Goal: Transaction & Acquisition: Purchase product/service

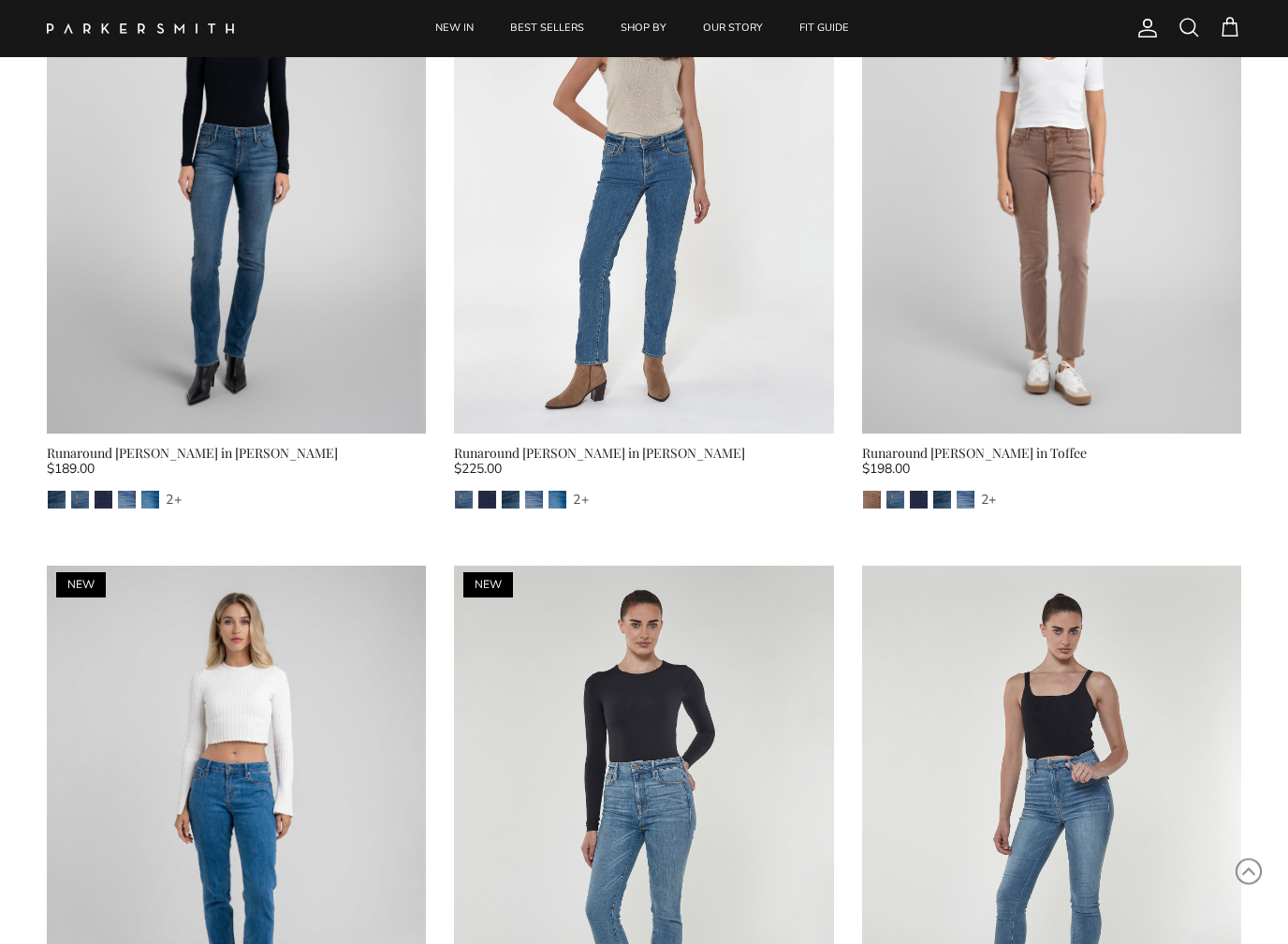
scroll to position [14284, 0]
click at [982, 443] on div "Runaround [PERSON_NAME] in Toffee" at bounding box center [1051, 453] width 379 height 21
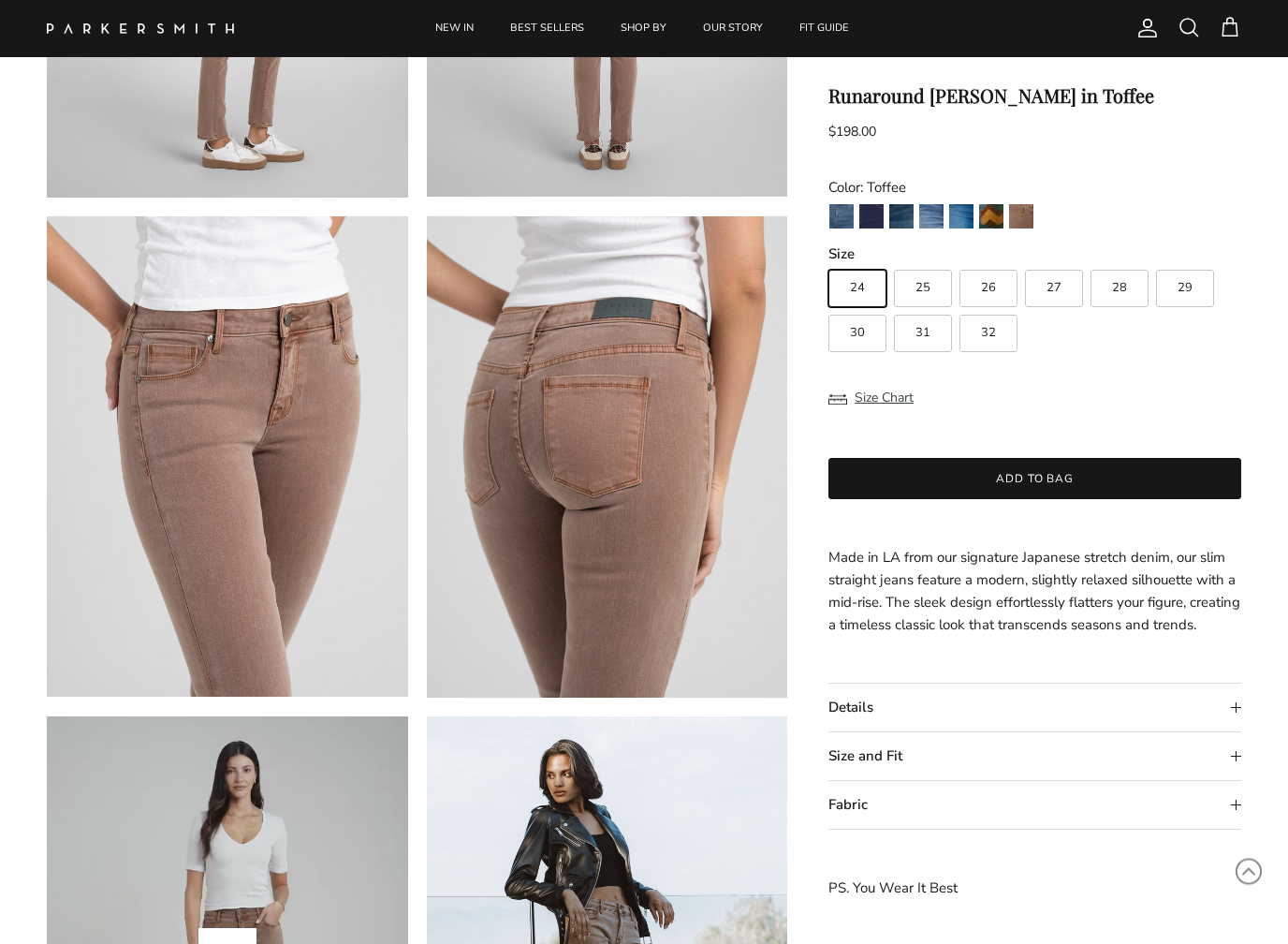
scroll to position [964, 0]
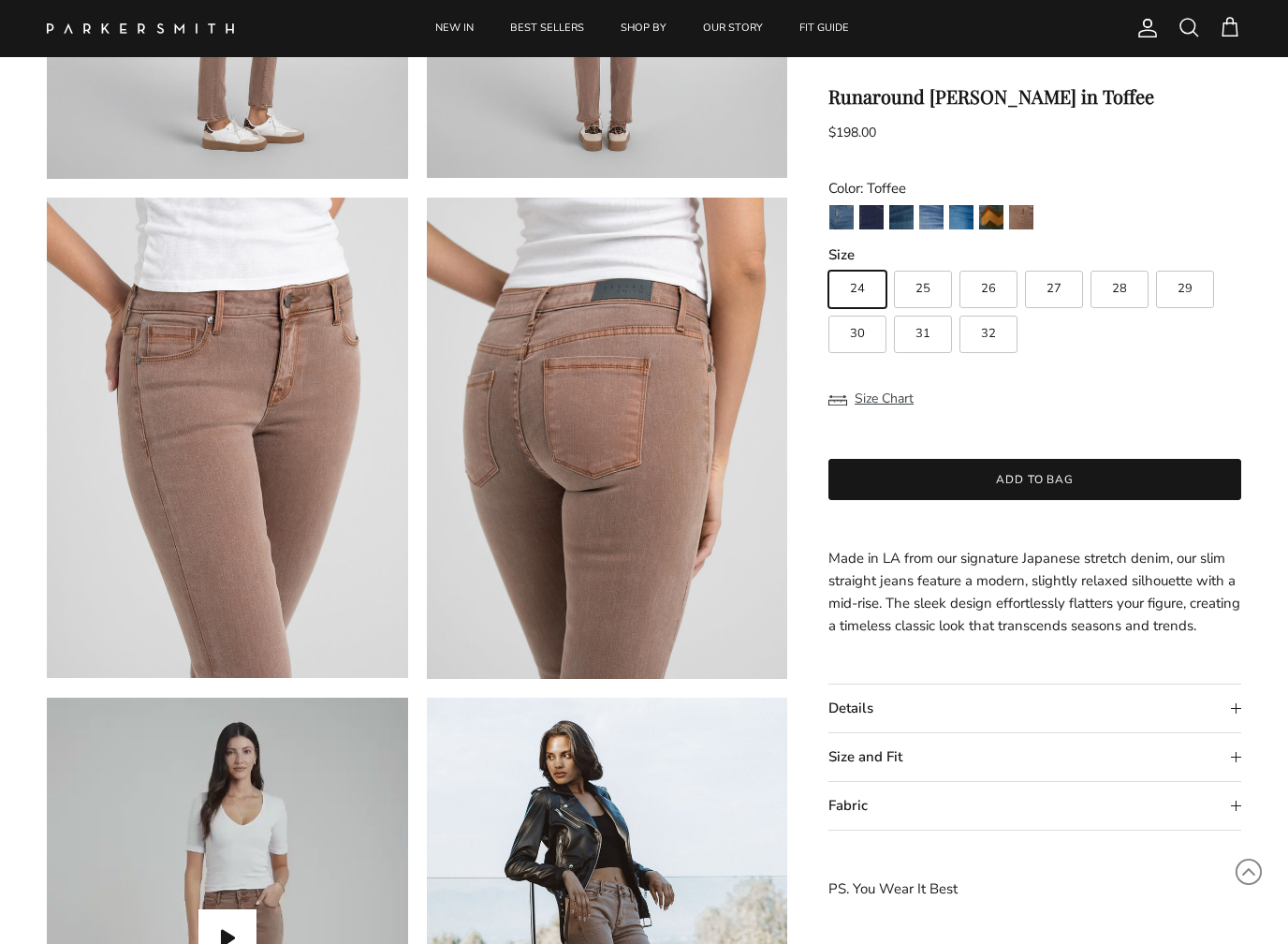
click at [1236, 781] on summary "Size and Fit" at bounding box center [1034, 757] width 412 height 48
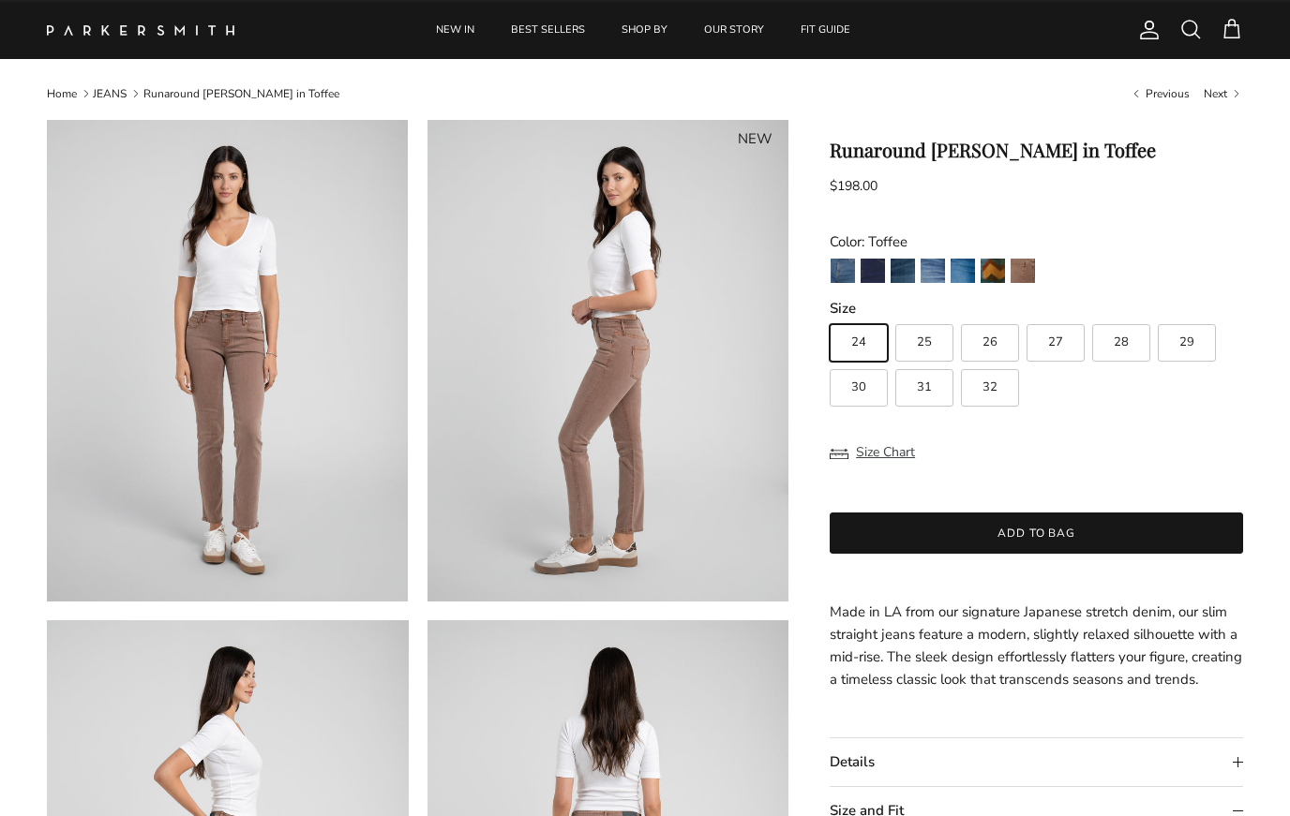
scroll to position [0, 0]
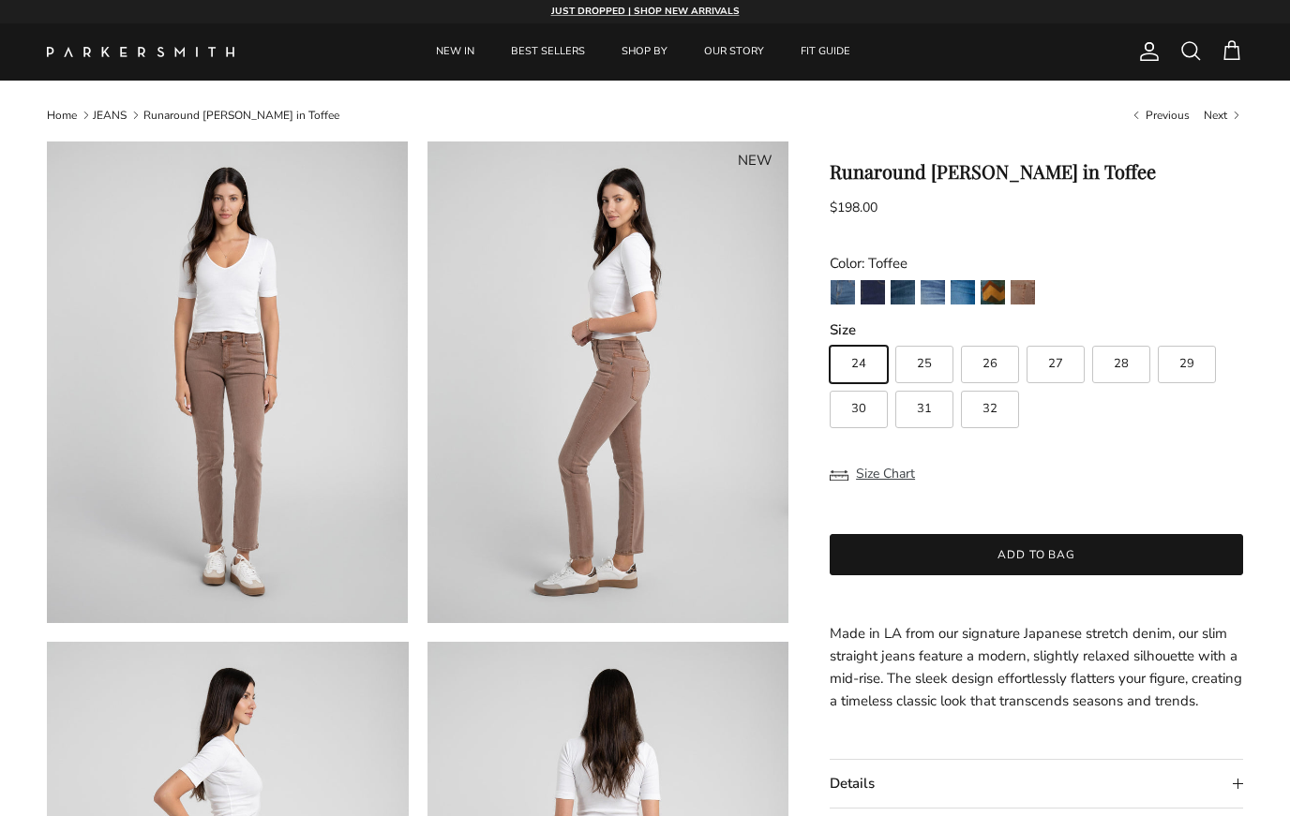
click at [1023, 294] on img "Toffee" at bounding box center [1022, 292] width 24 height 24
click at [986, 287] on img "Fairchild" at bounding box center [992, 292] width 24 height 24
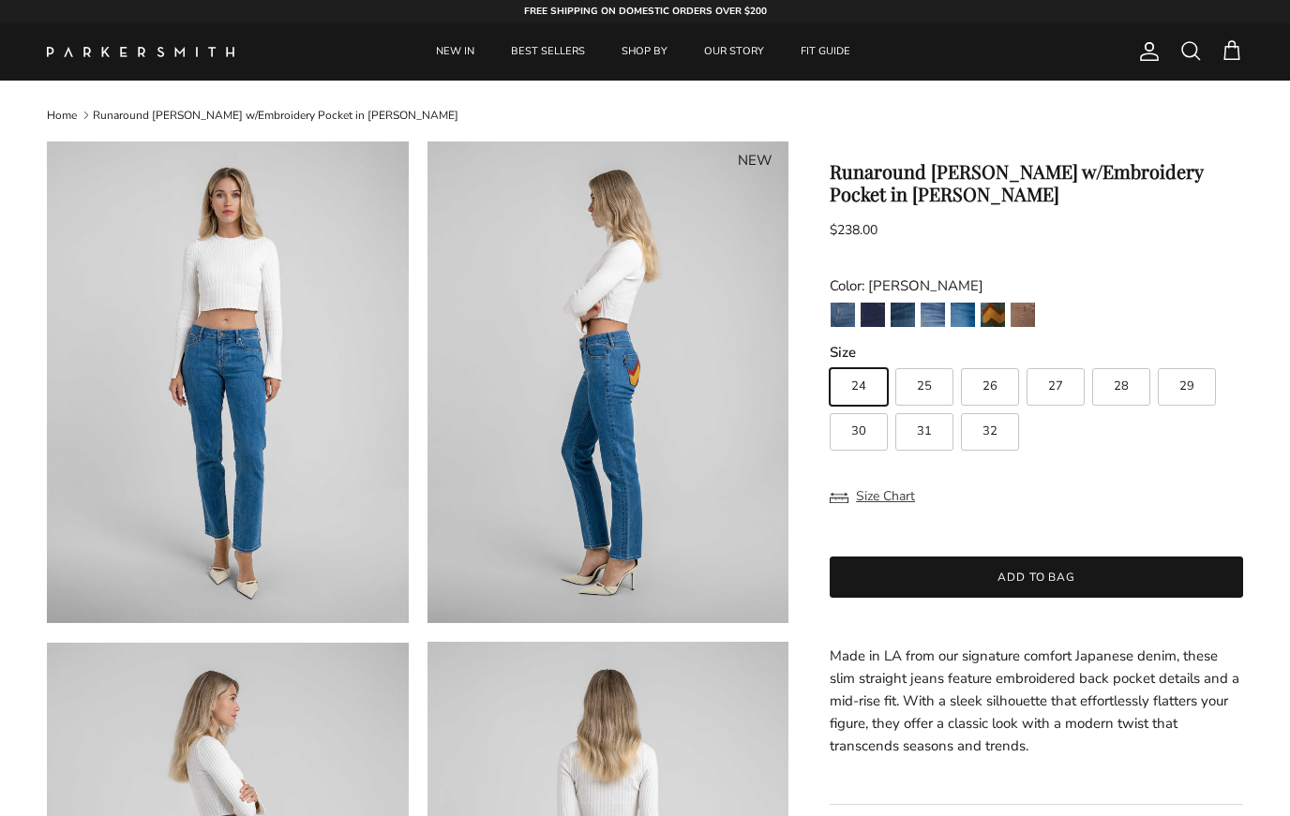
click at [969, 307] on img "Azure" at bounding box center [962, 315] width 24 height 24
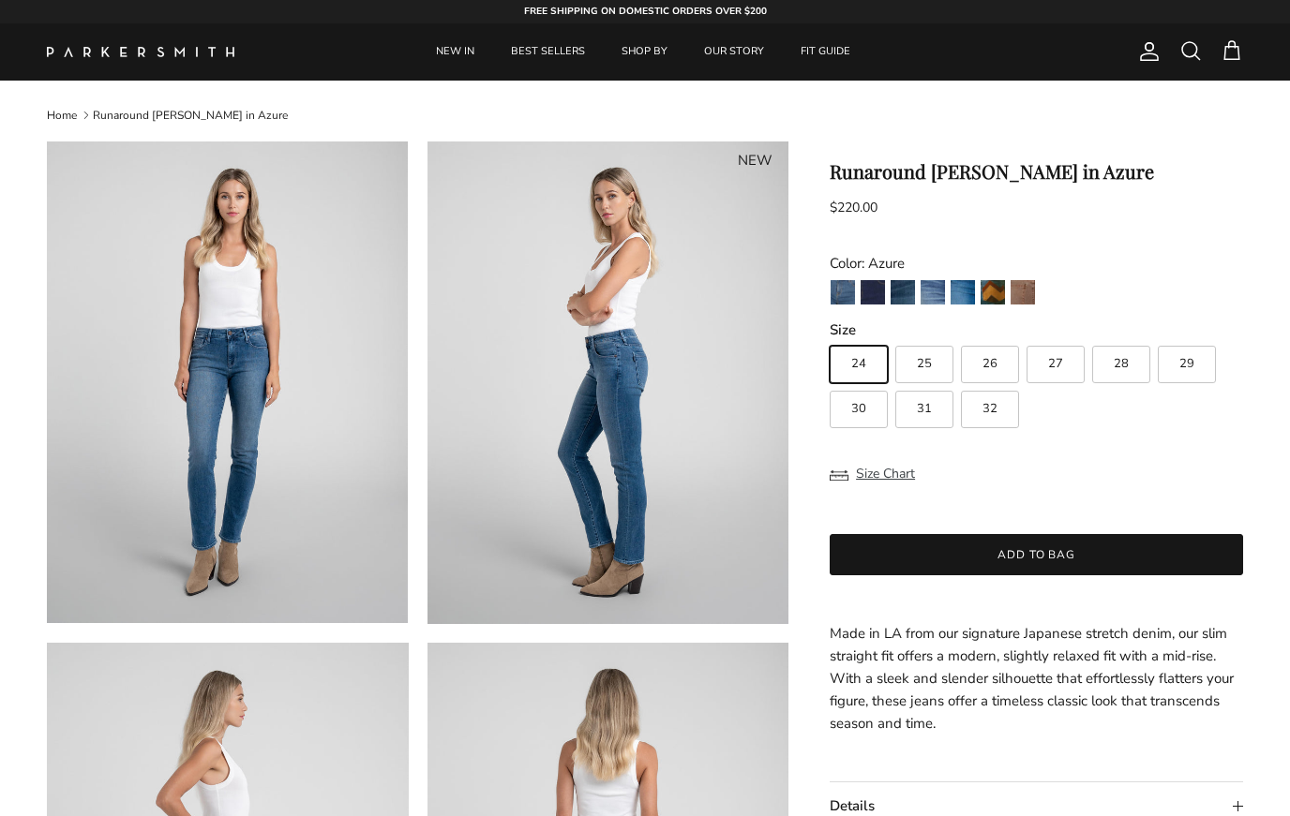
click at [929, 288] on img "Lust" at bounding box center [932, 292] width 24 height 24
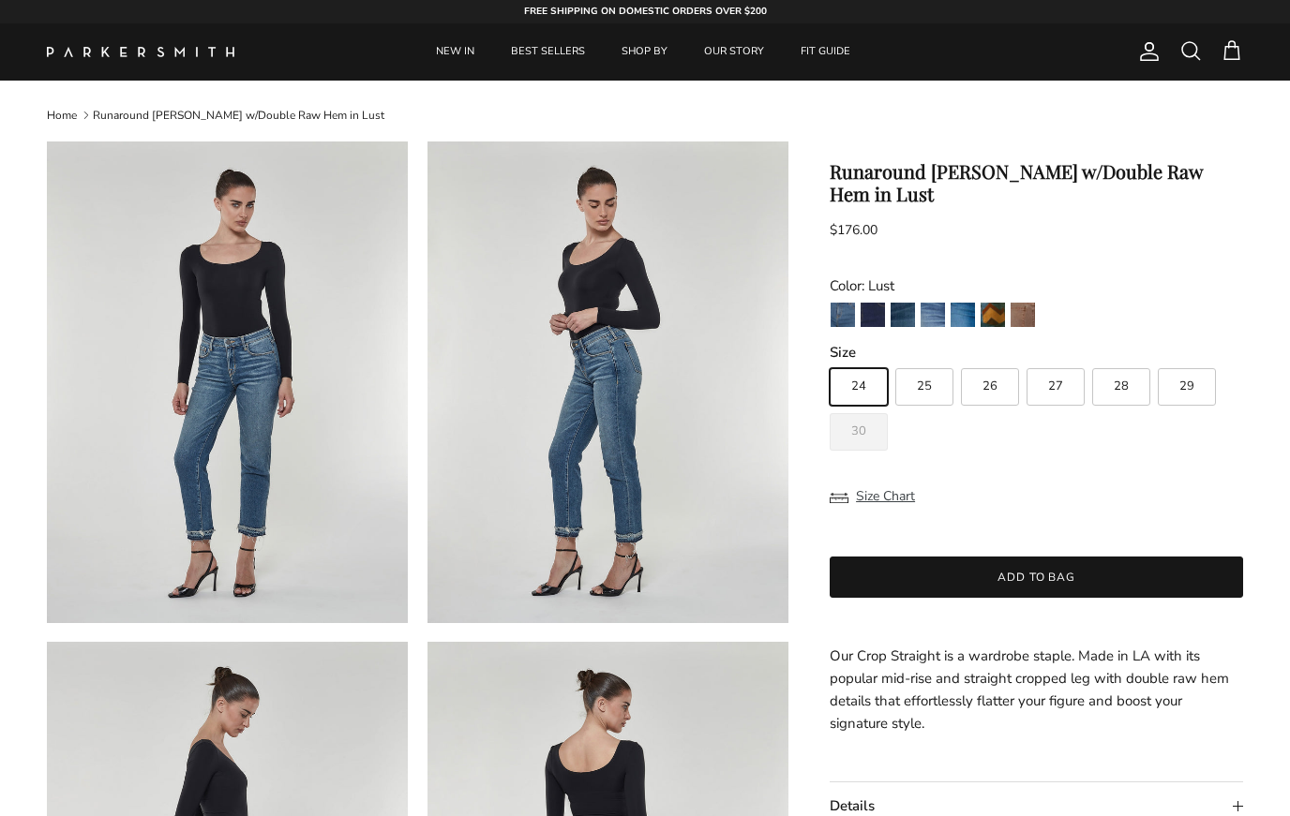
click at [905, 311] on img "Gash" at bounding box center [902, 315] width 24 height 24
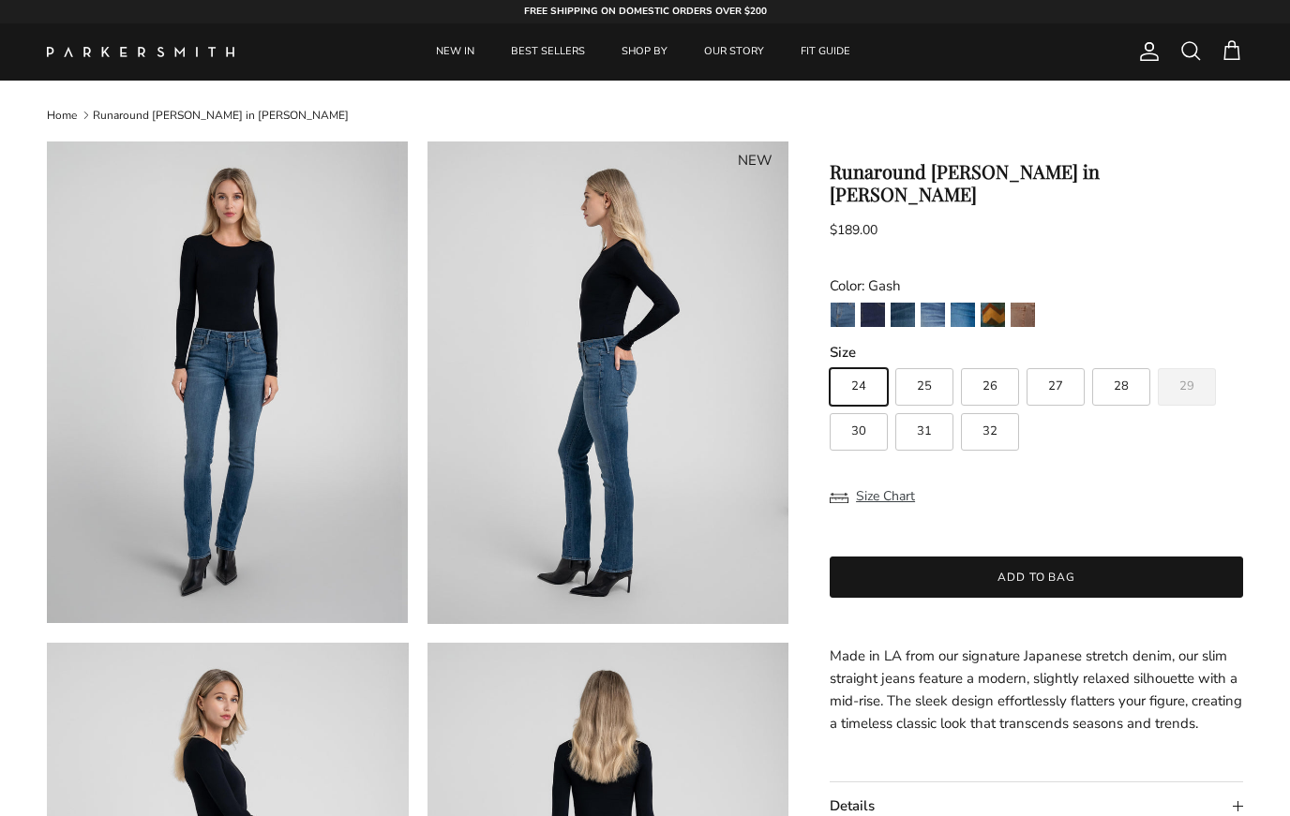
click at [875, 303] on img "Camden" at bounding box center [872, 315] width 24 height 24
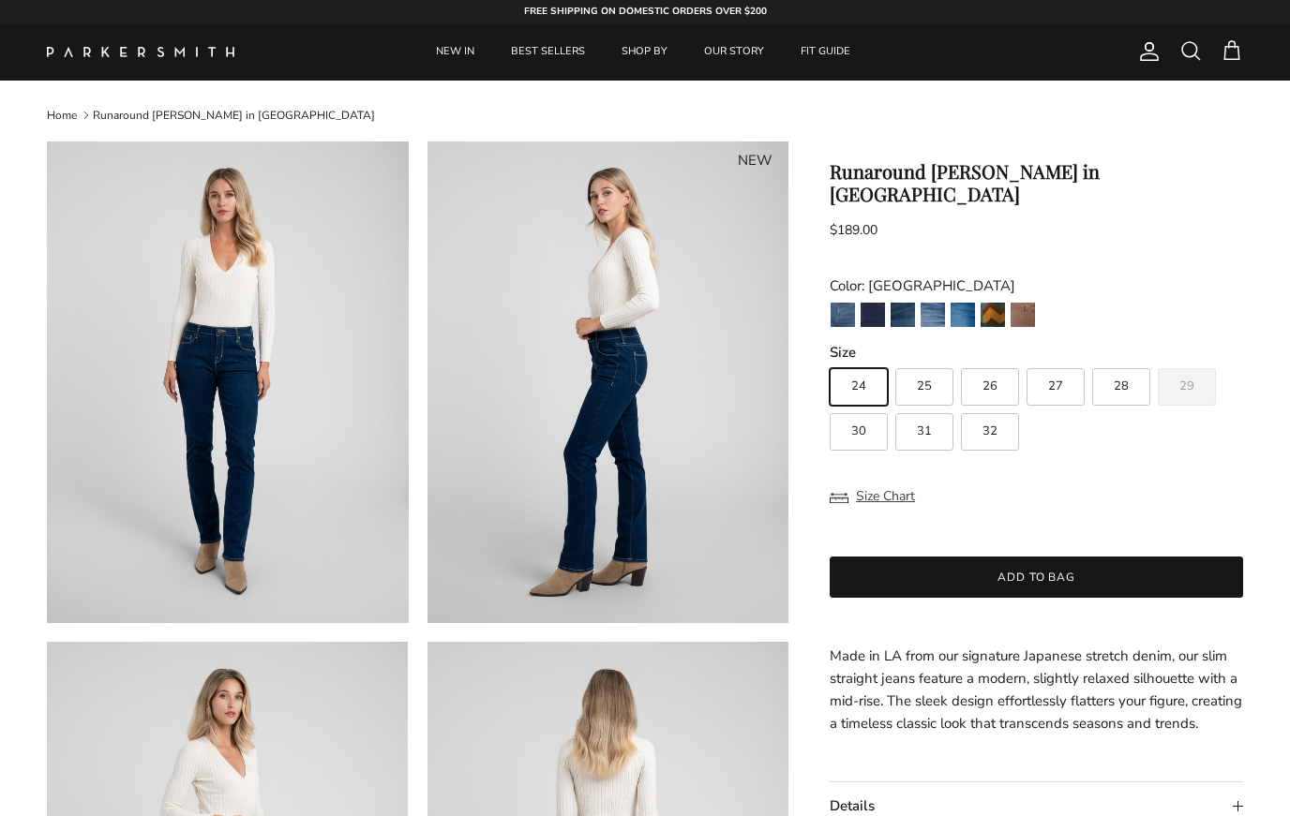
click at [848, 303] on img "Jagger" at bounding box center [843, 315] width 24 height 24
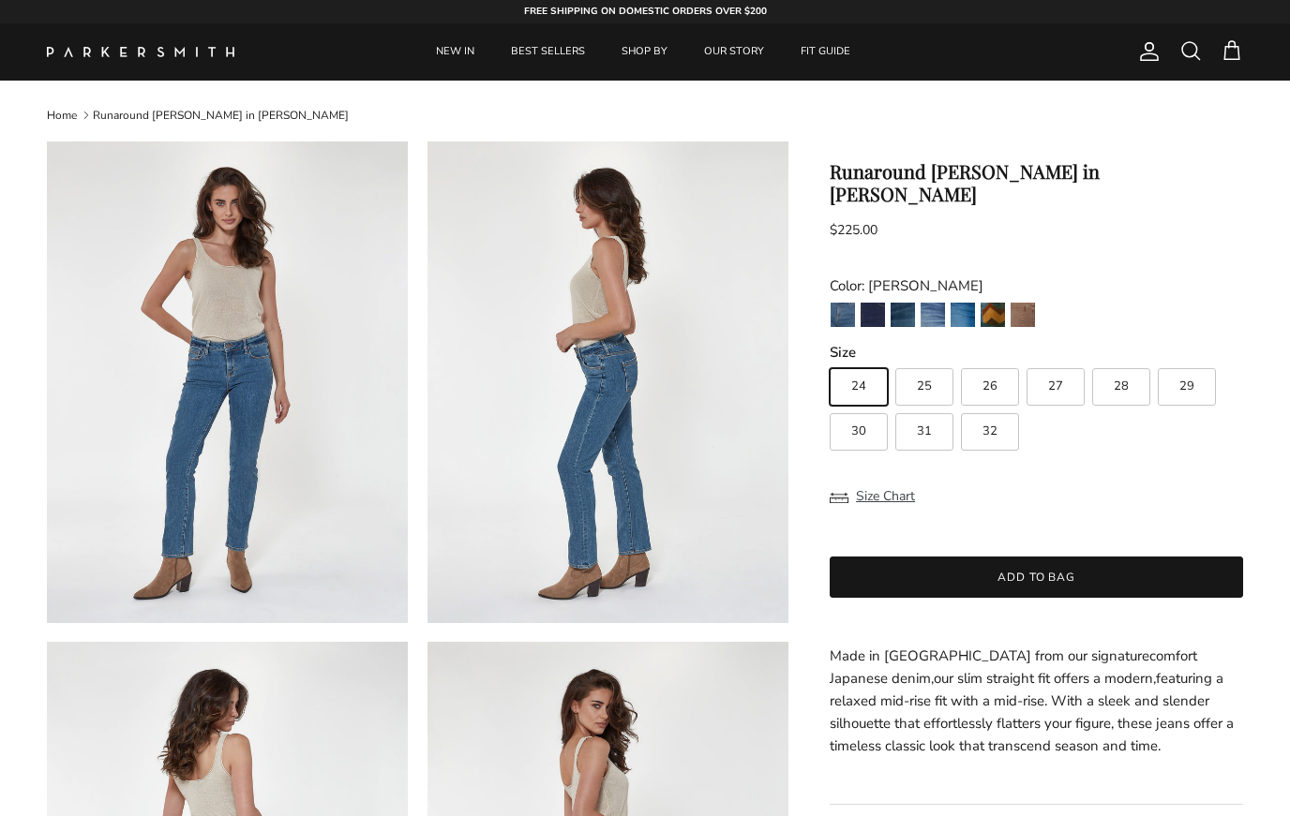
click at [1028, 303] on img "Toffee" at bounding box center [1022, 315] width 24 height 24
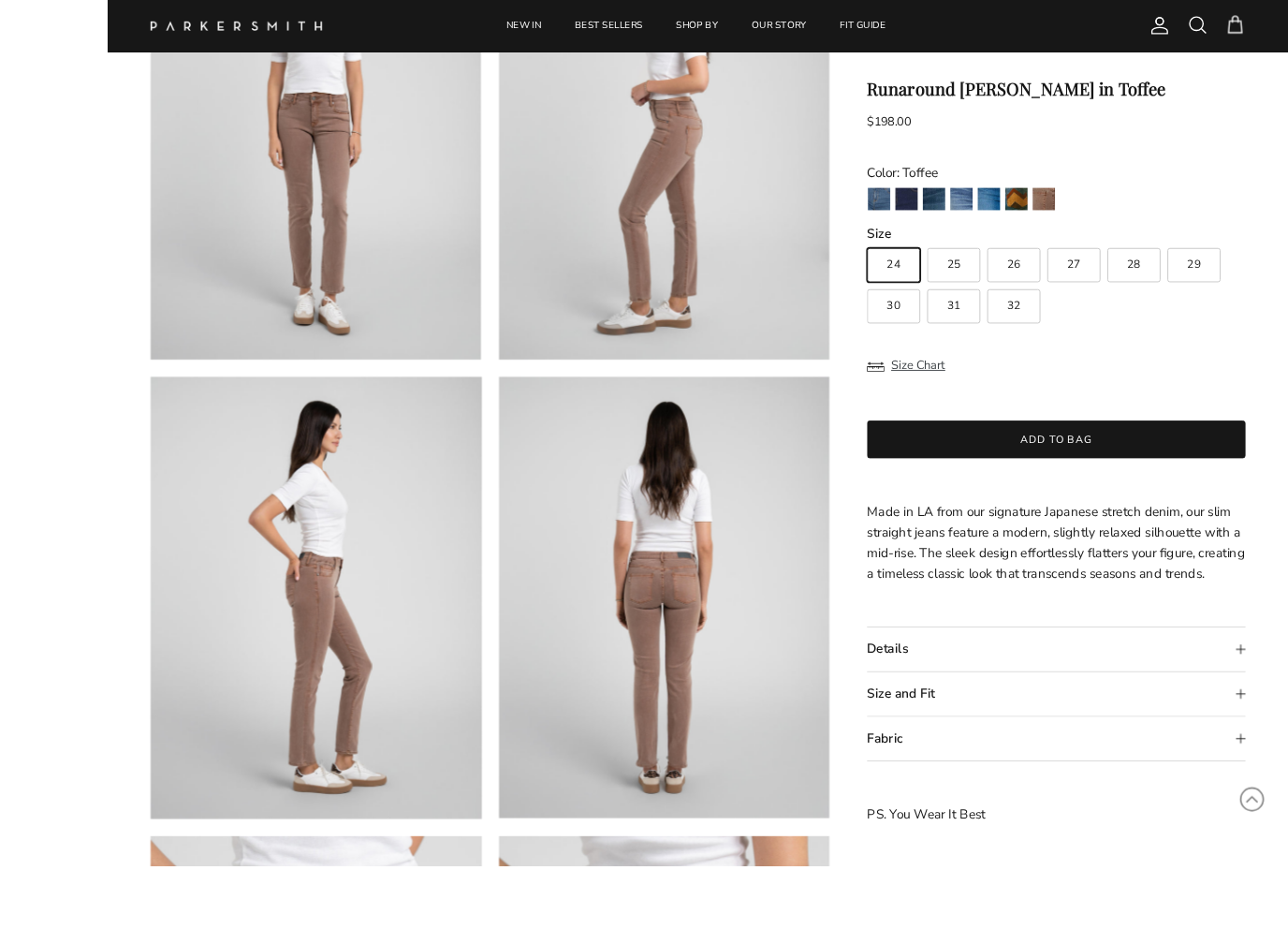
scroll to position [384, 0]
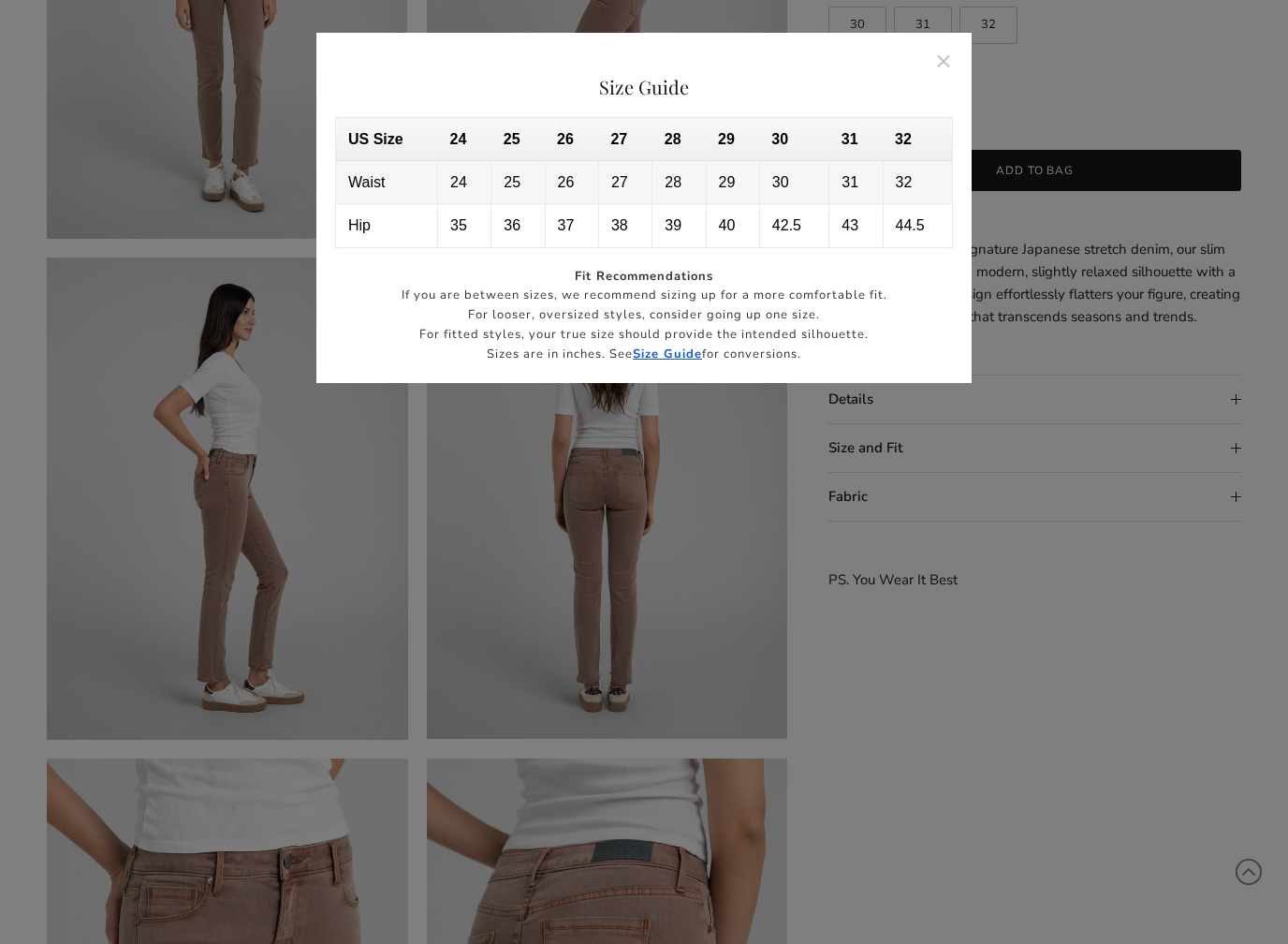
click at [955, 58] on button "Close" at bounding box center [944, 60] width 43 height 43
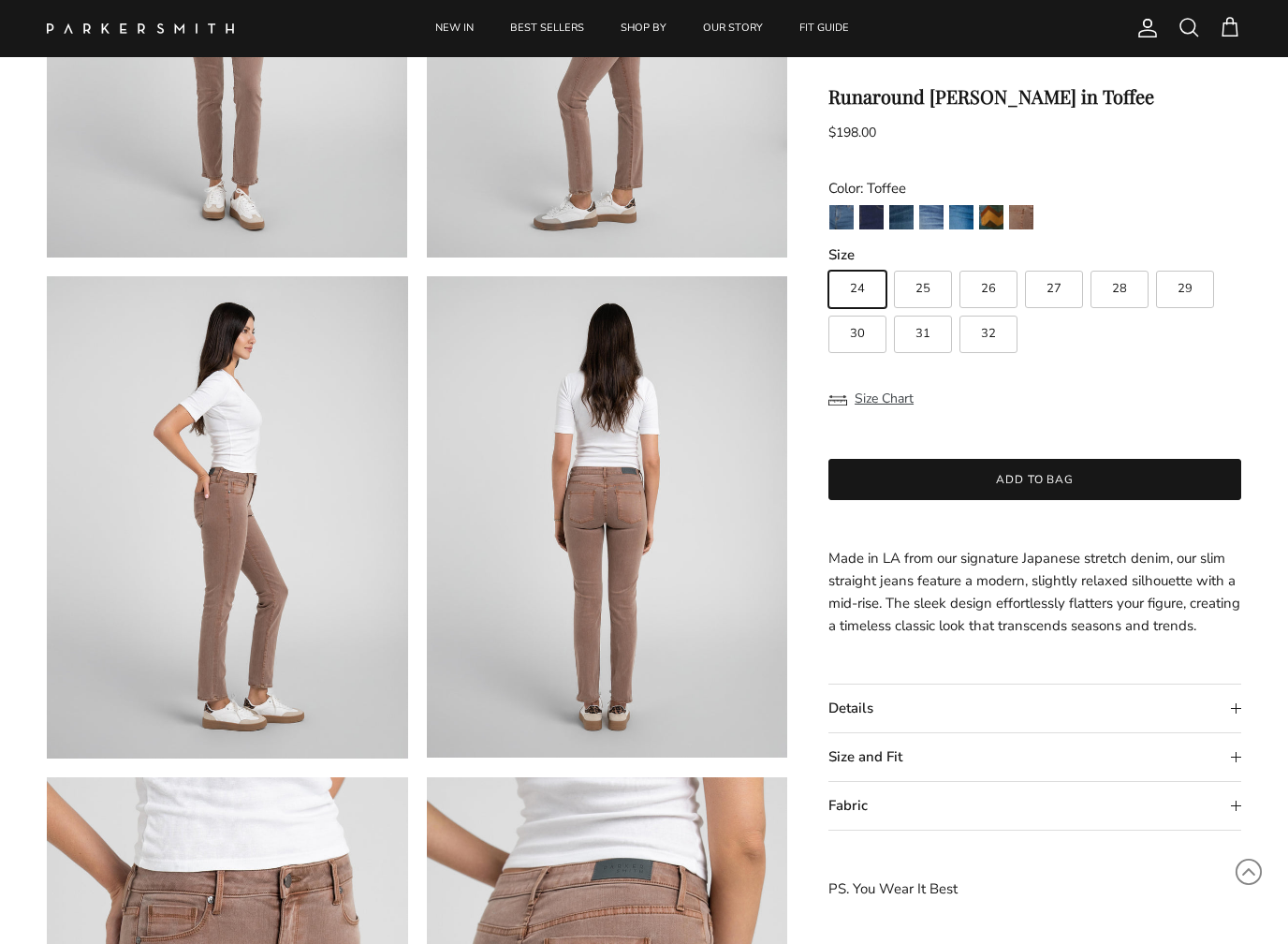
click at [1194, 287] on label "29" at bounding box center [1185, 289] width 58 height 37
click at [829, 263] on input "29" at bounding box center [828, 262] width 1 height 1
radio input "true"
click at [1238, 728] on summary "Details" at bounding box center [1034, 708] width 412 height 48
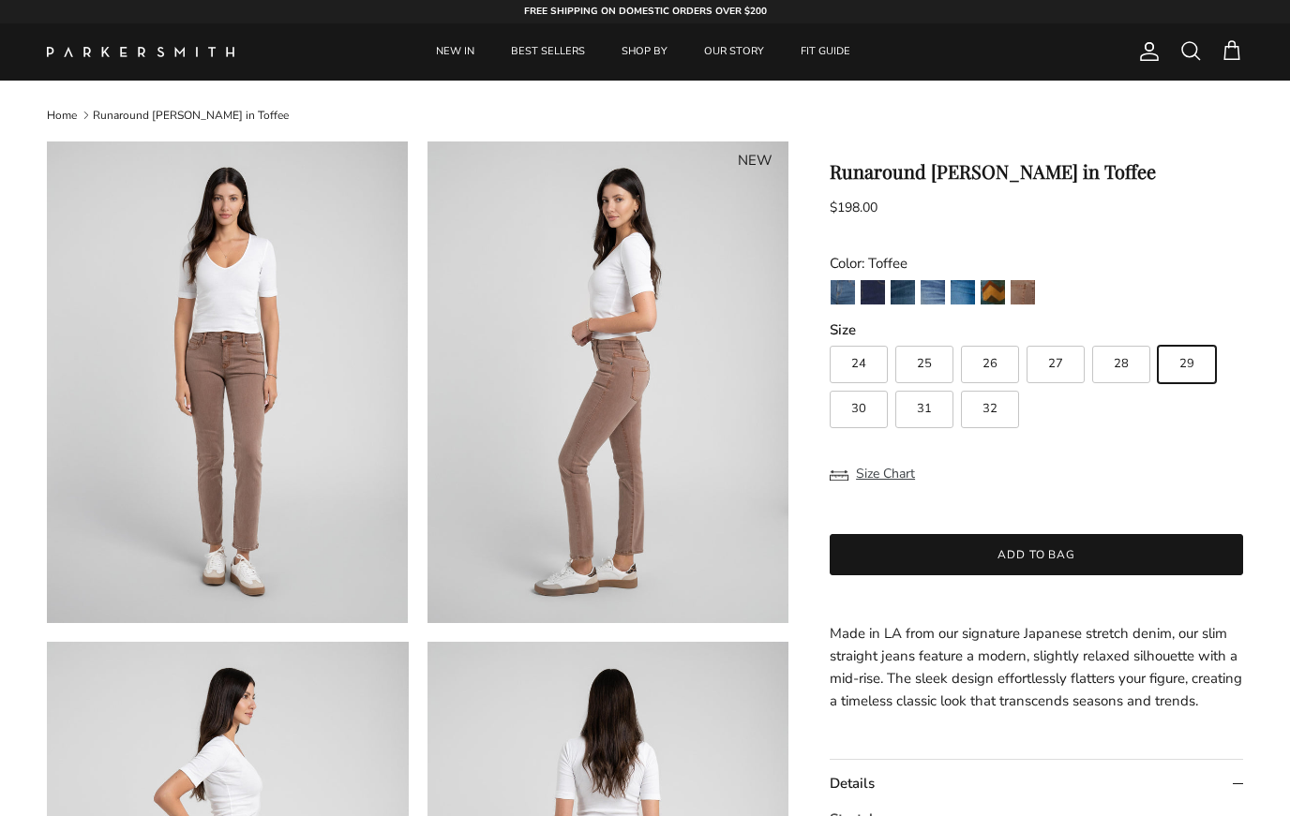
click at [1069, 552] on button "Add to bag" at bounding box center [1036, 554] width 413 height 41
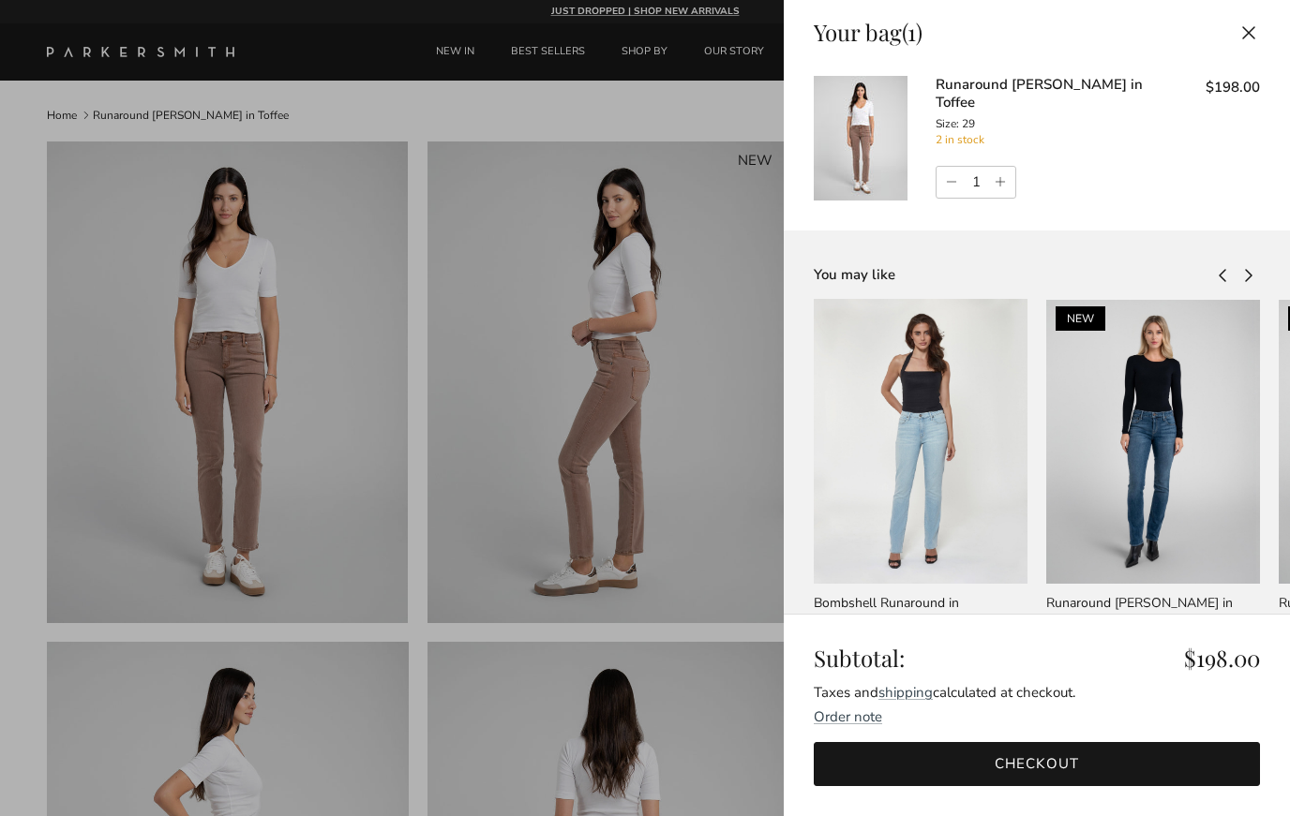
click at [1263, 22] on button "Close" at bounding box center [1248, 32] width 41 height 42
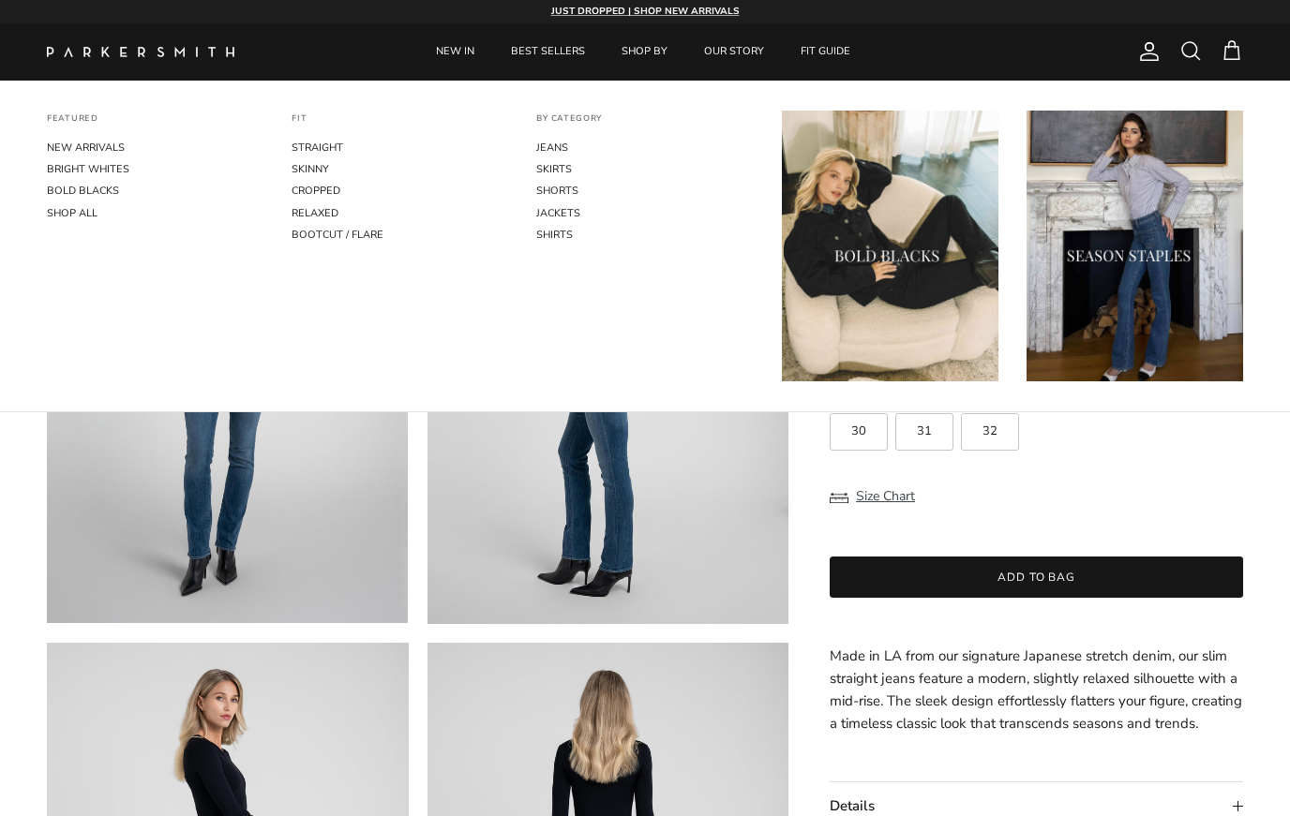
click at [337, 157] on link "STRAIGHT" at bounding box center [400, 148] width 217 height 22
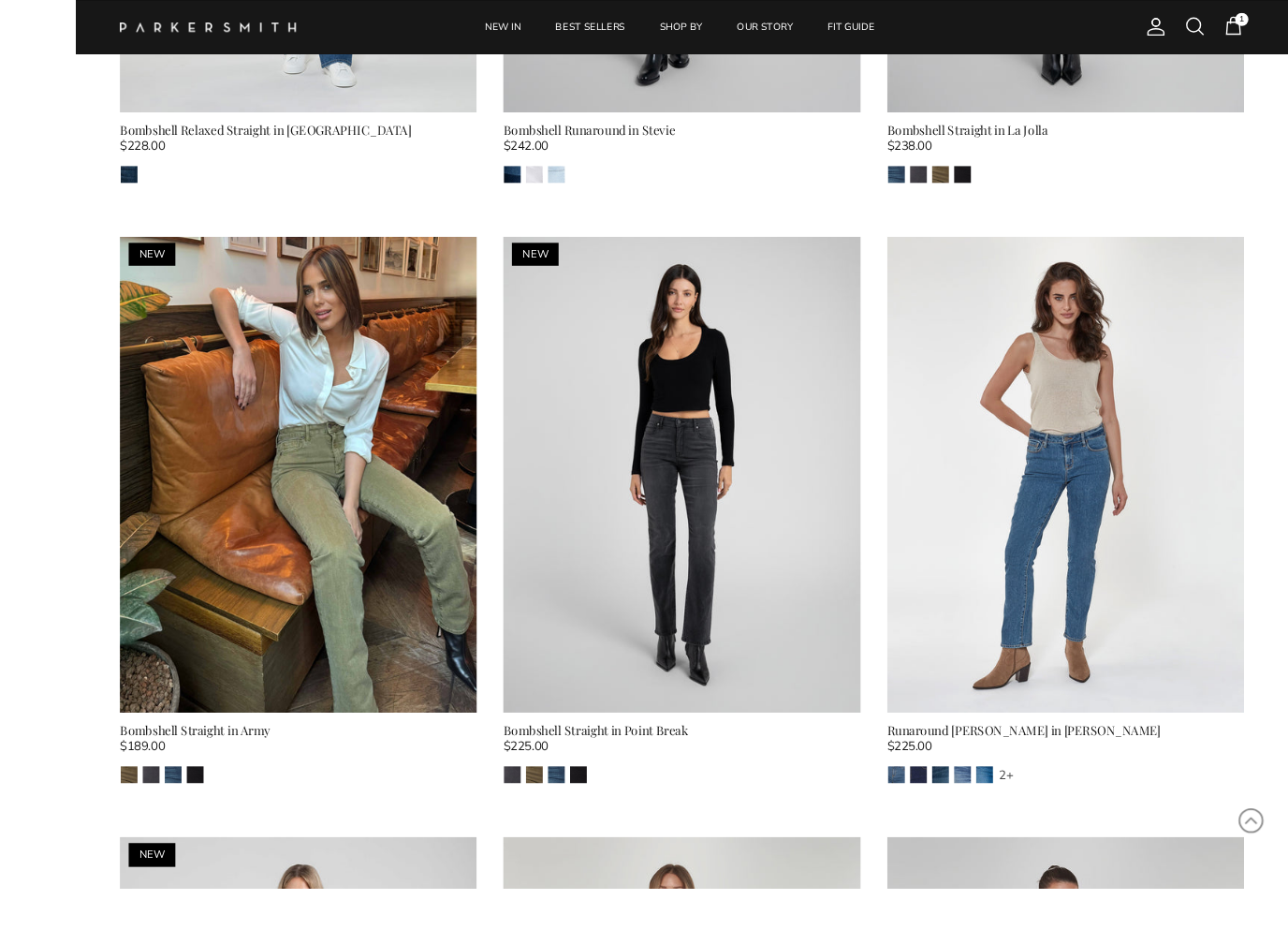
scroll to position [3225, 0]
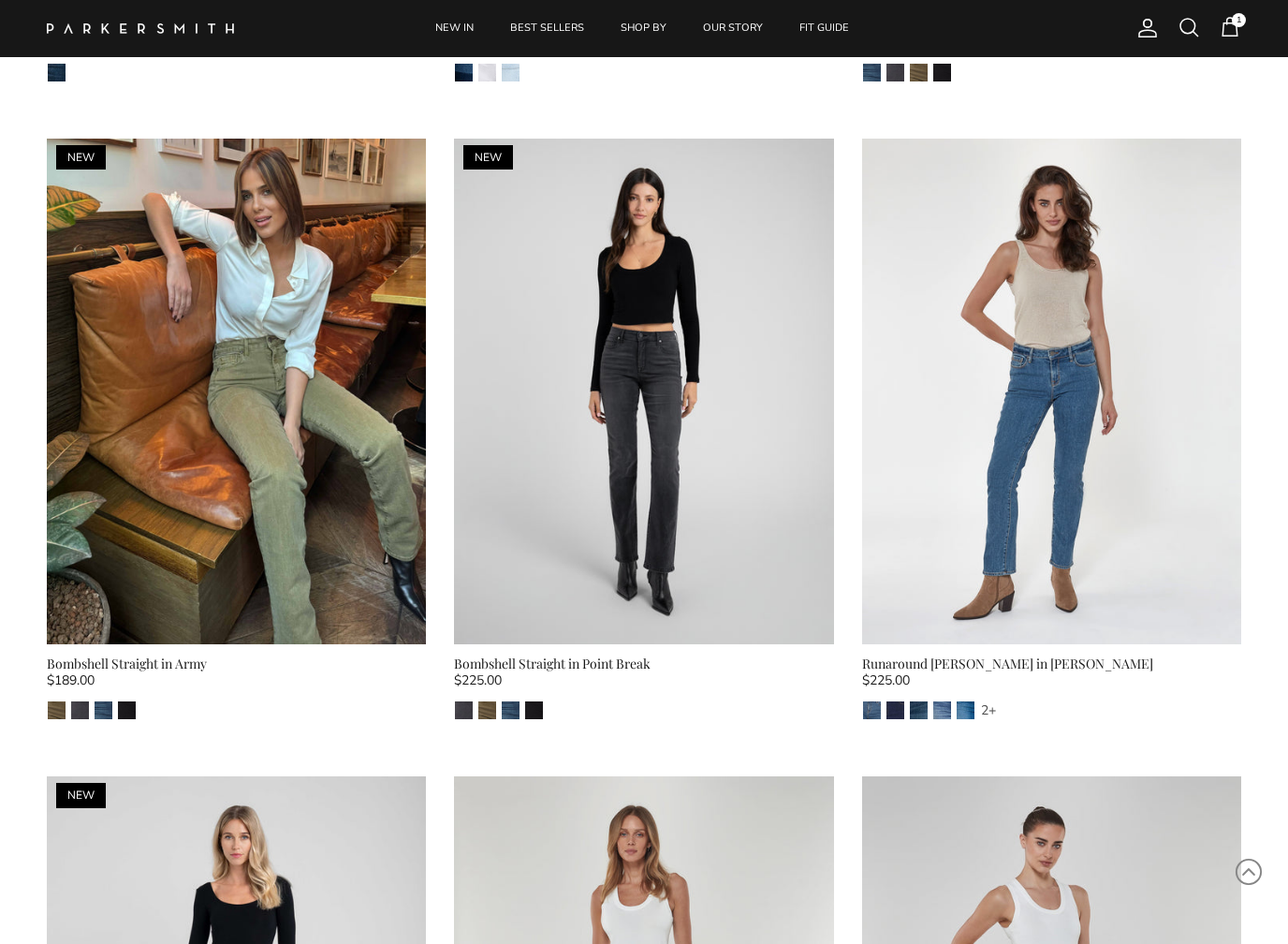
click at [133, 701] on img "Stallion" at bounding box center [127, 710] width 18 height 18
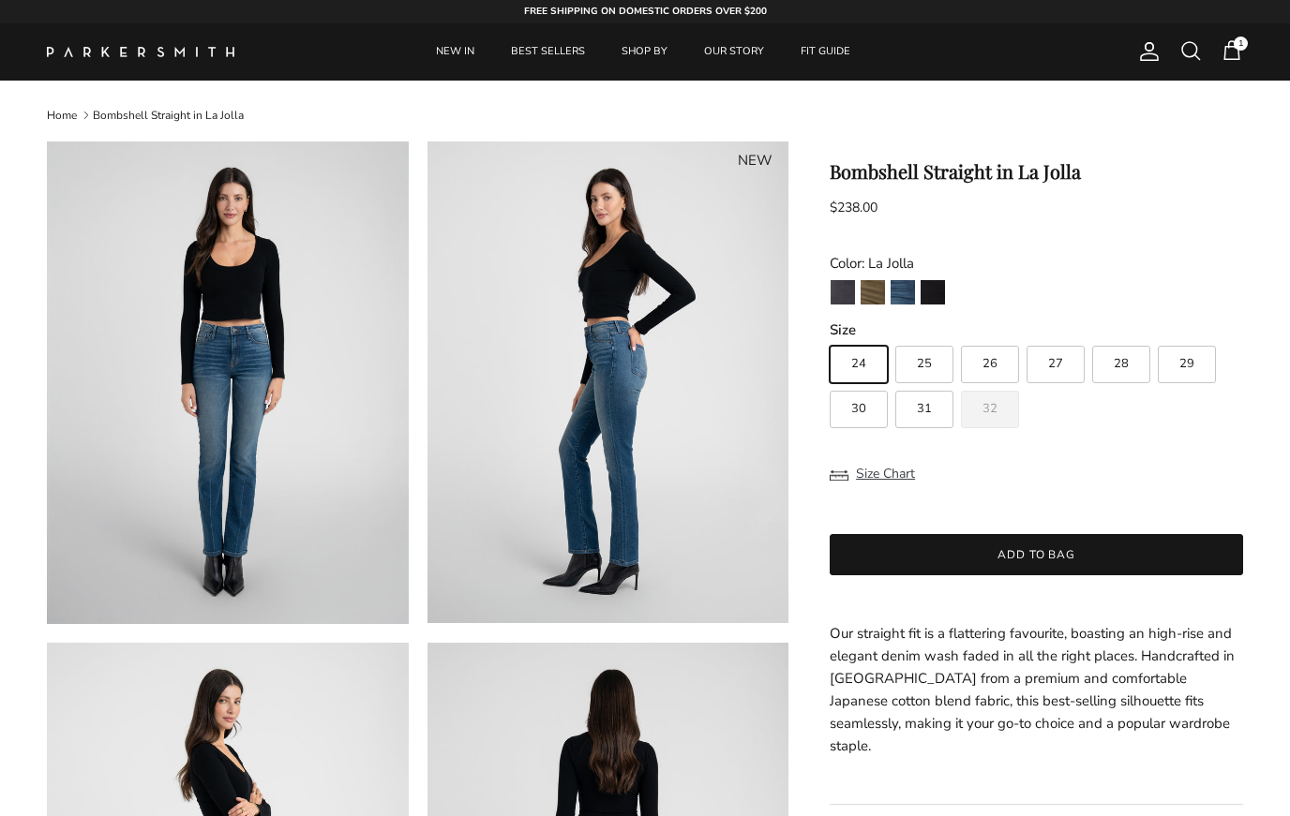
click at [913, 394] on label "31" at bounding box center [924, 409] width 58 height 37
click at [830, 338] on input "31" at bounding box center [829, 337] width 1 height 1
radio input "true"
click at [871, 292] on img "Army" at bounding box center [872, 292] width 24 height 24
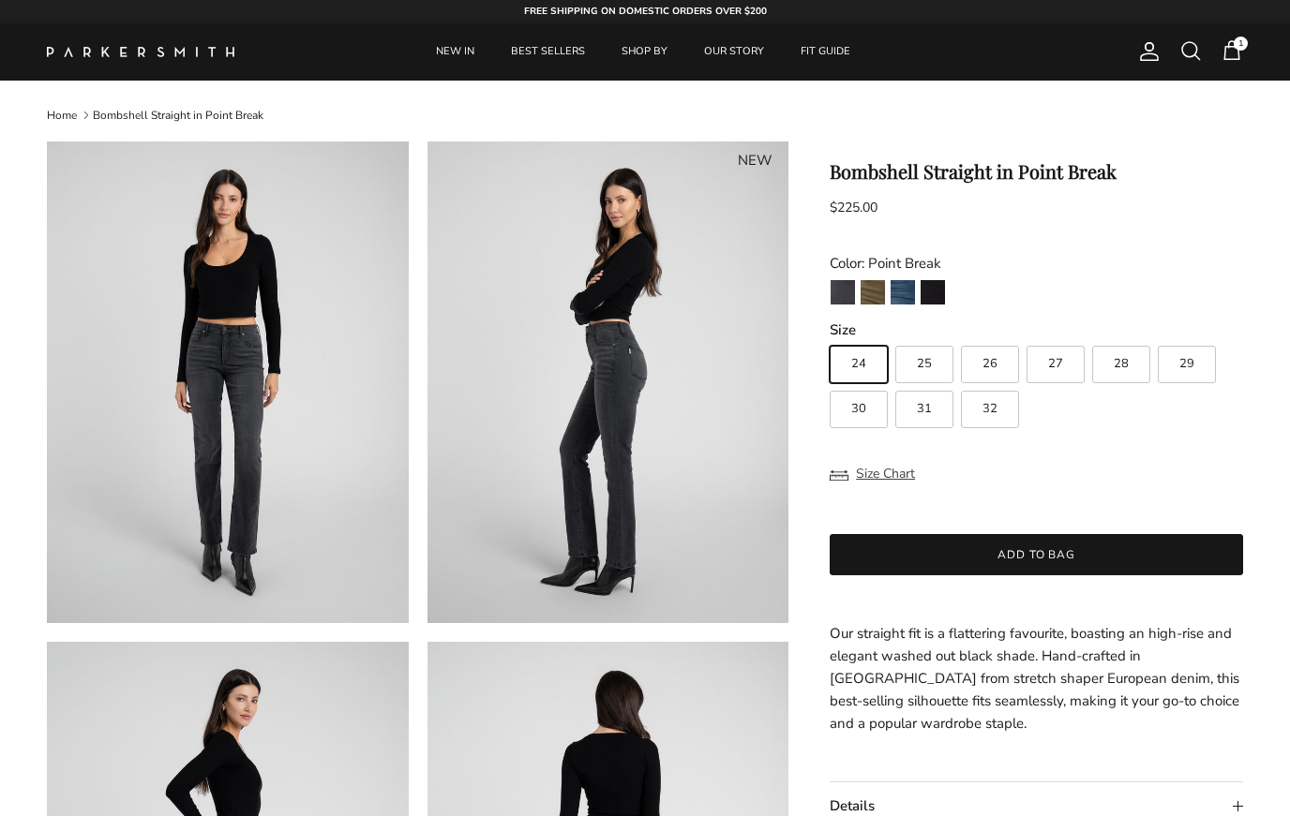
click at [457, 66] on link "NEW IN" at bounding box center [455, 51] width 72 height 57
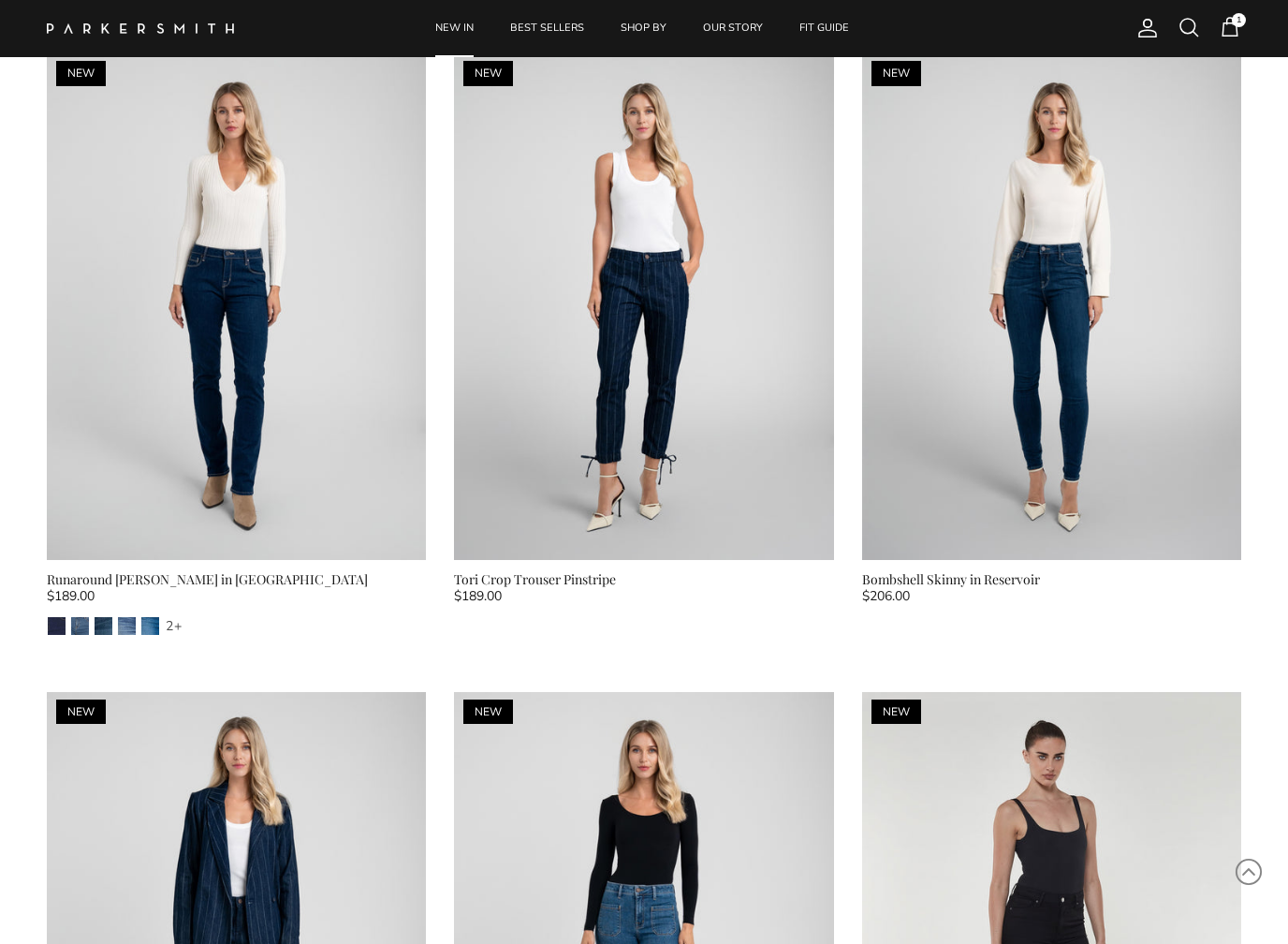
scroll to position [4586, 0]
